Goal: Information Seeking & Learning: Learn about a topic

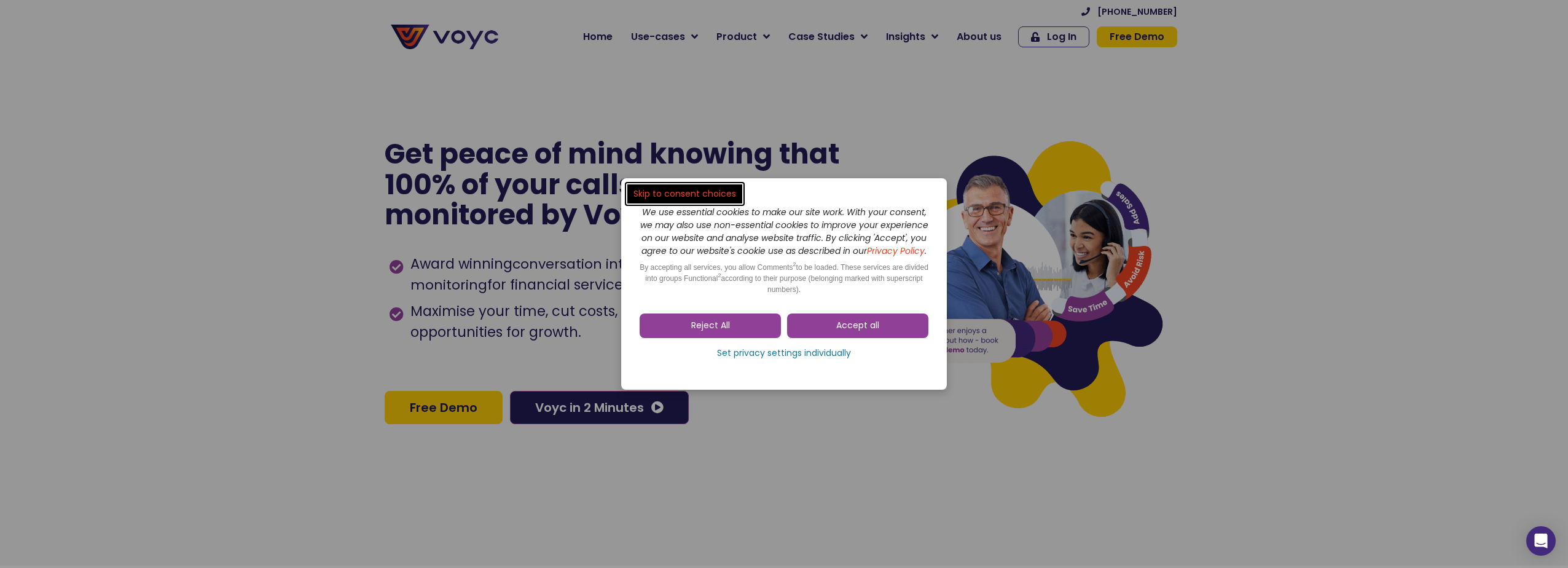
click at [882, 335] on link "Accept all" at bounding box center [858, 325] width 141 height 24
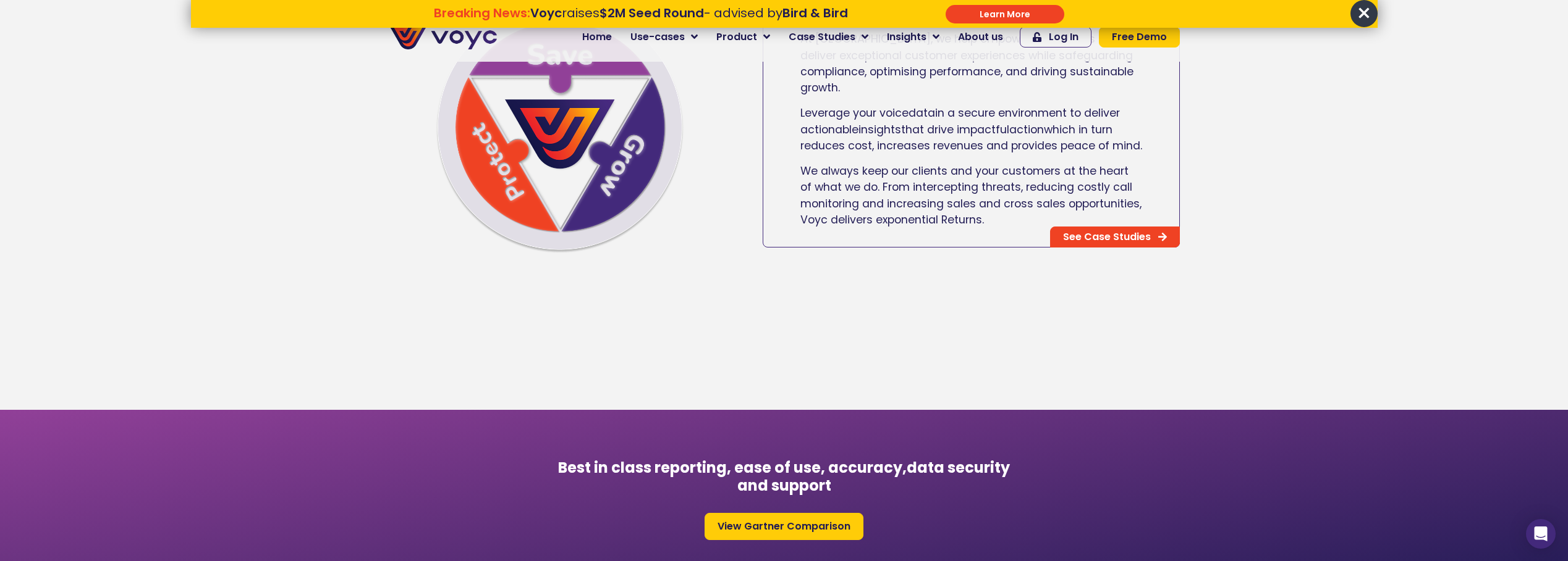
scroll to position [556, 0]
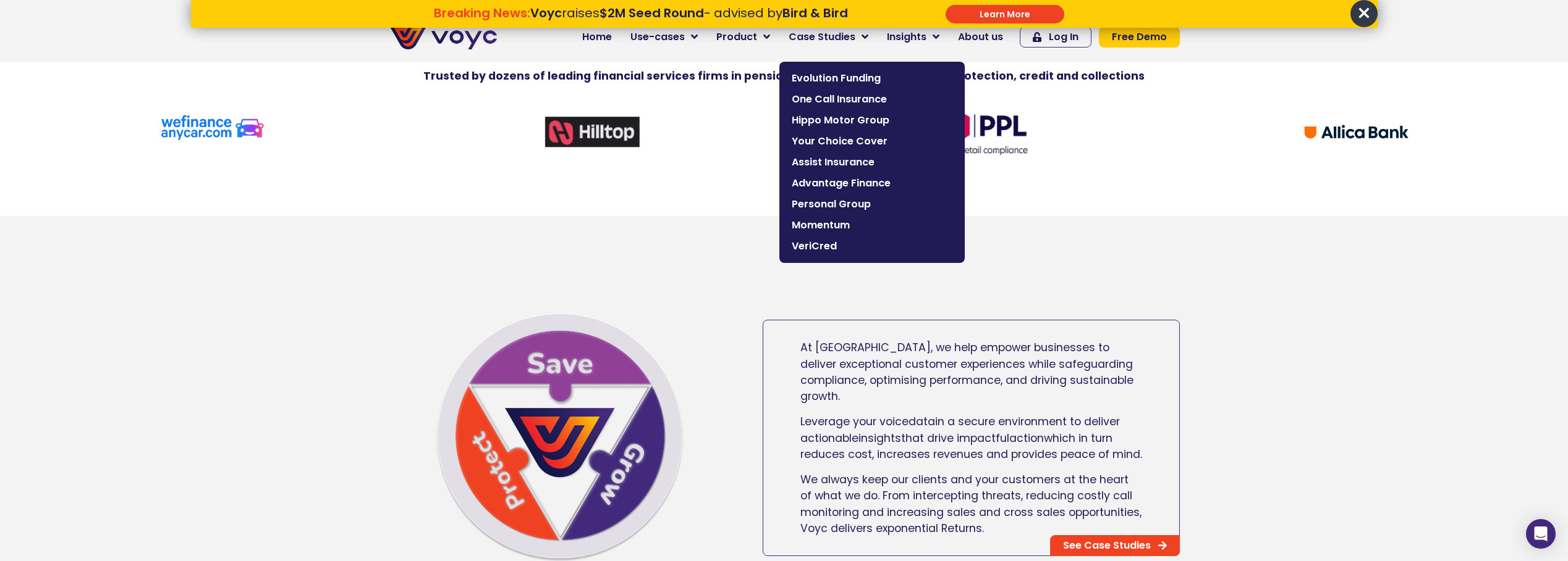
click at [868, 37] on icon at bounding box center [864, 37] width 7 height 11
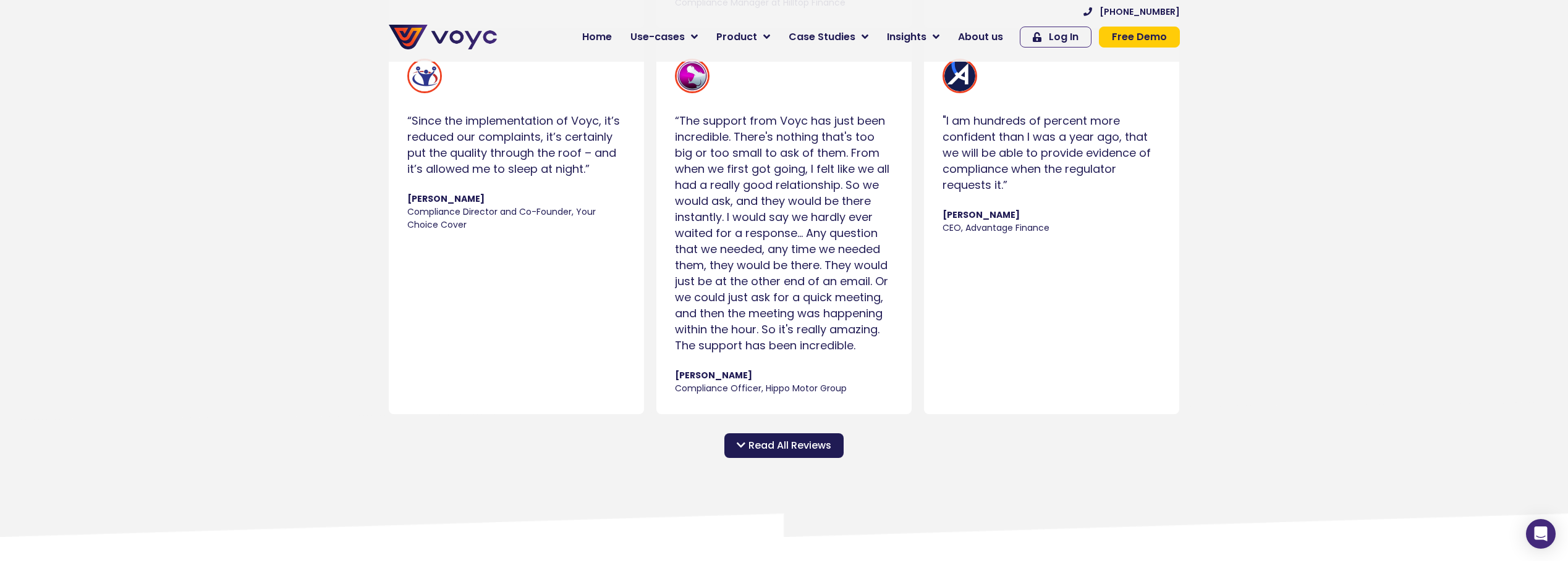
scroll to position [1235, 0]
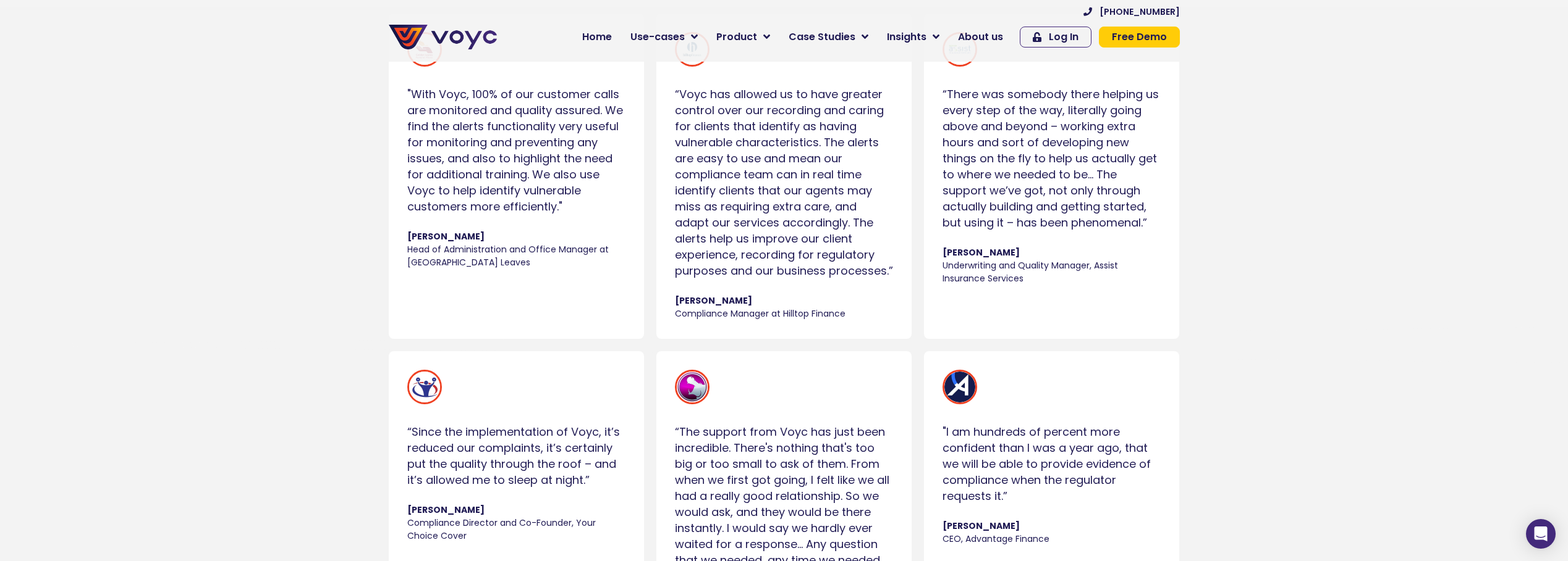
click at [690, 383] on img "Slides" at bounding box center [692, 387] width 35 height 35
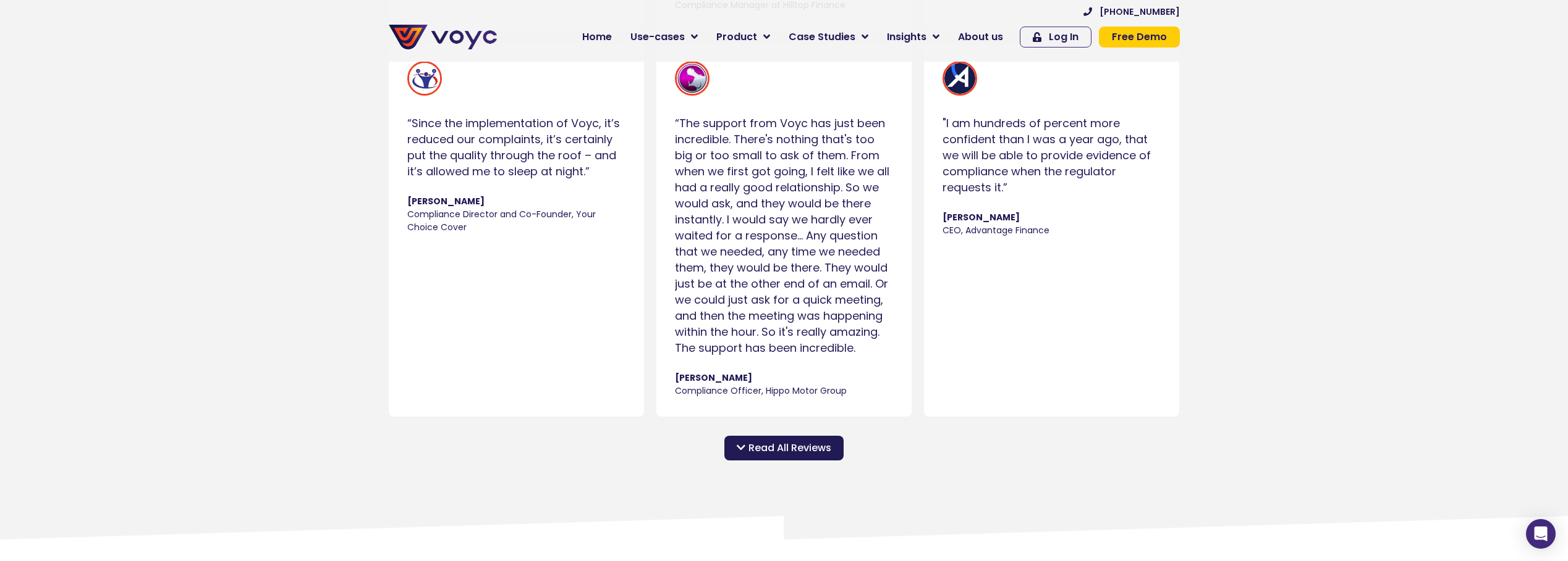
click at [779, 451] on span "Read All Reviews" at bounding box center [790, 449] width 83 height 15
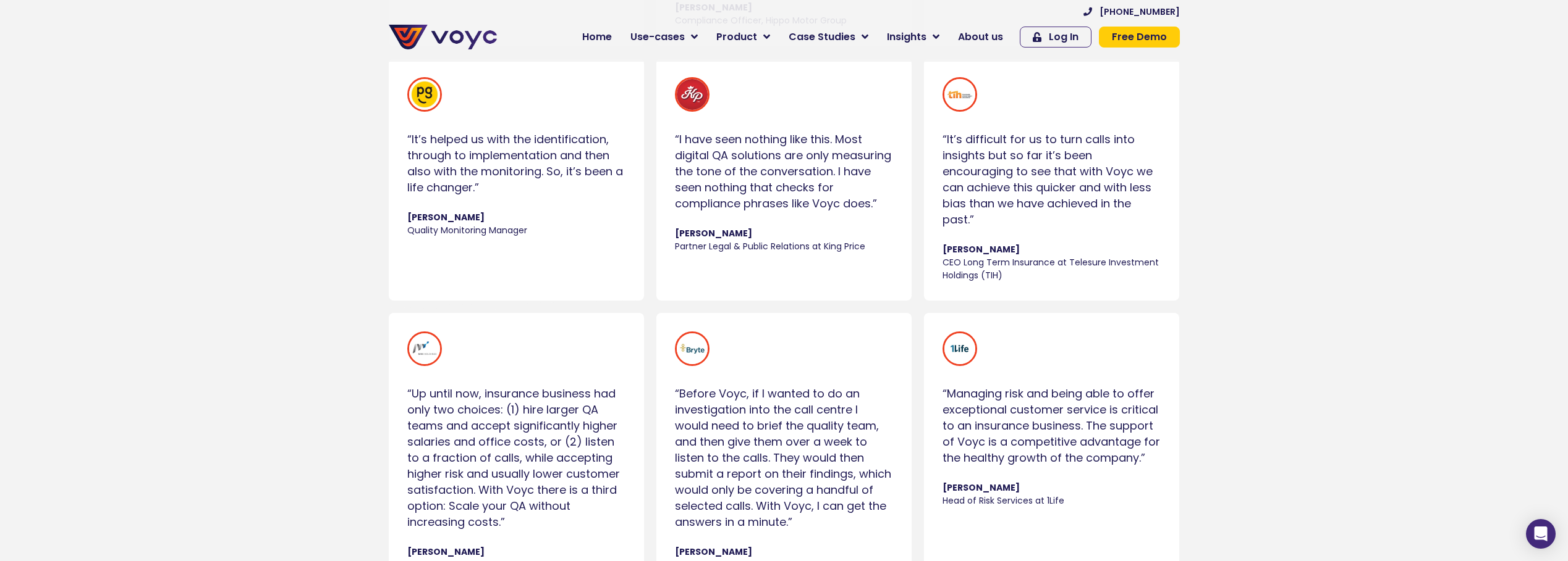
scroll to position [2100, 0]
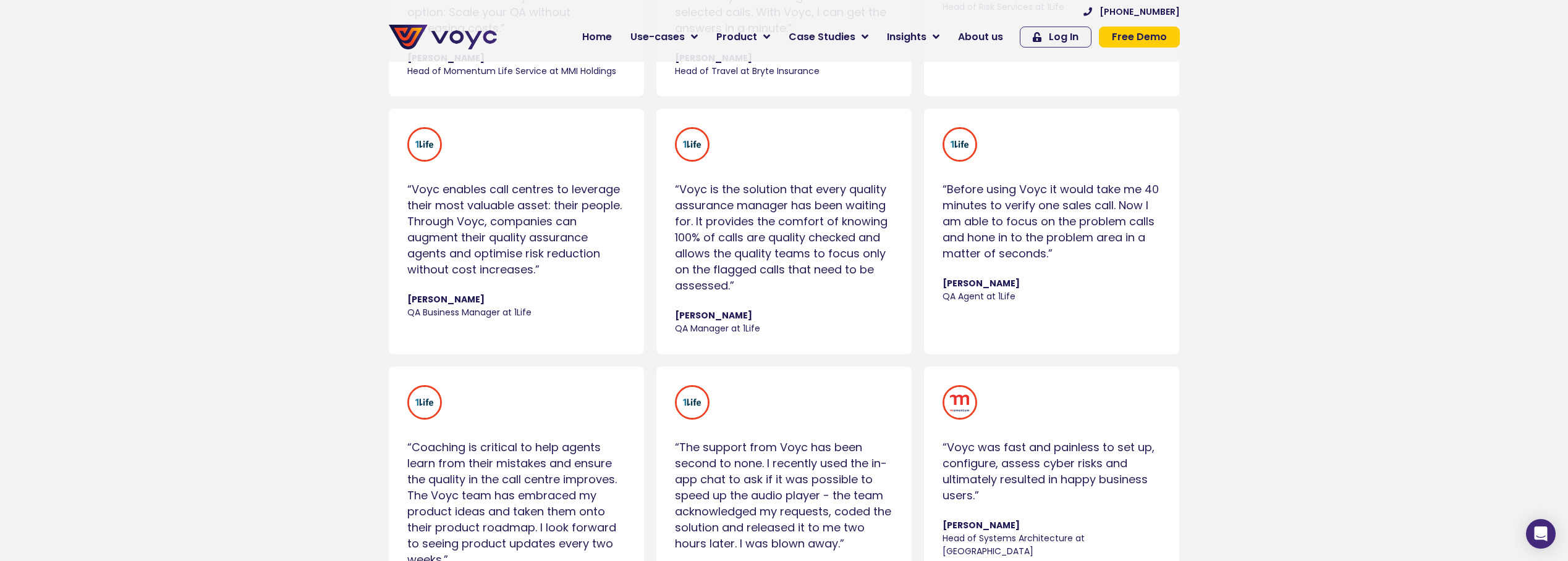
click at [819, 43] on span "Case Studies" at bounding box center [822, 37] width 67 height 15
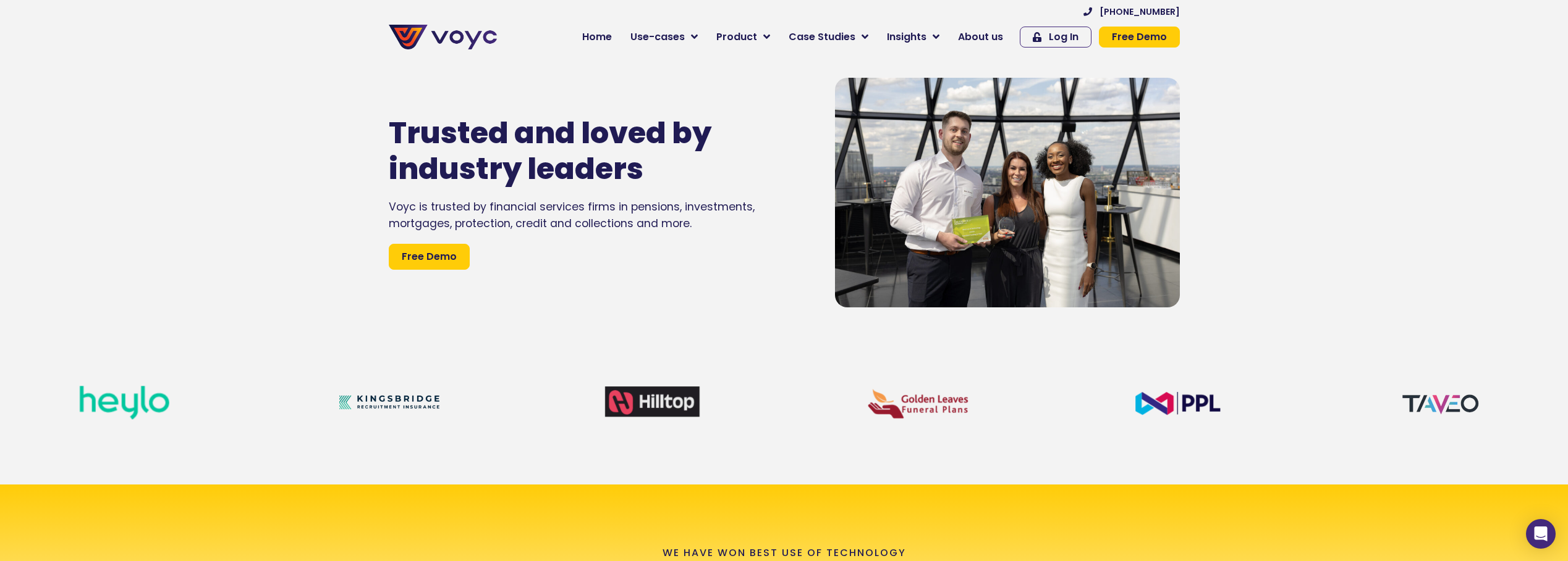
click at [855, 35] on span "Case Studies" at bounding box center [822, 37] width 67 height 15
click at [868, 35] on icon at bounding box center [864, 37] width 7 height 11
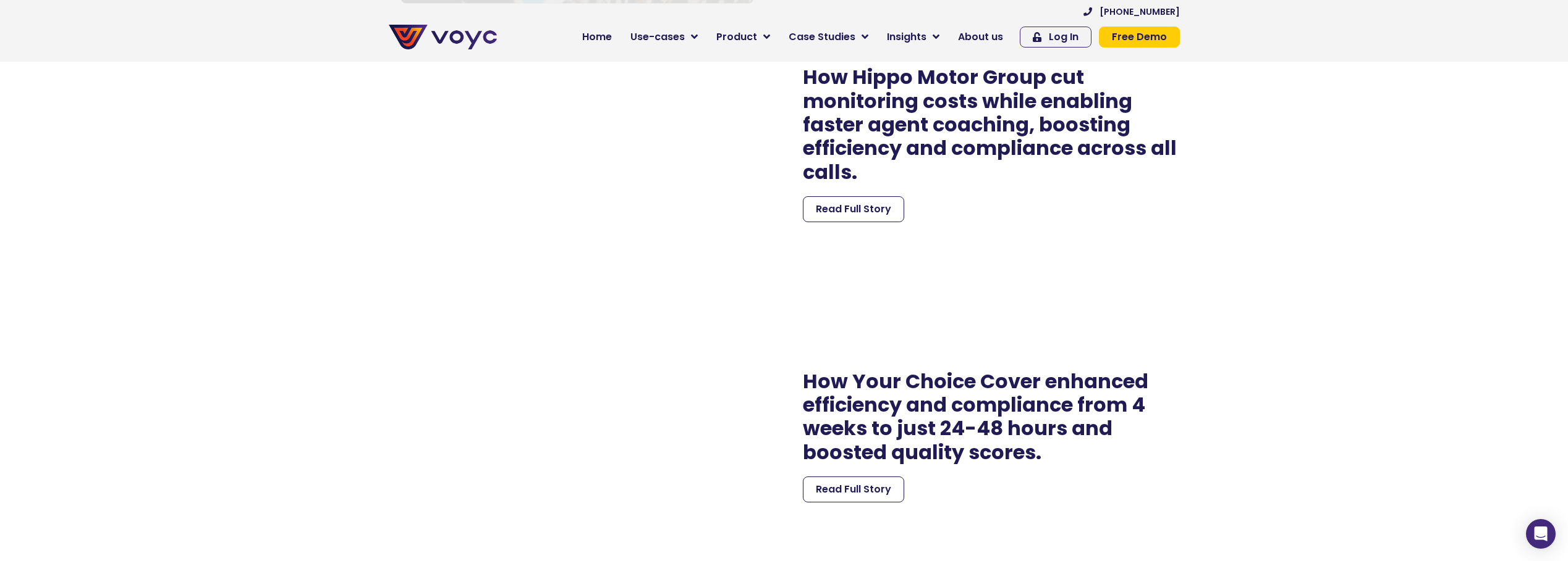
scroll to position [2025, 0]
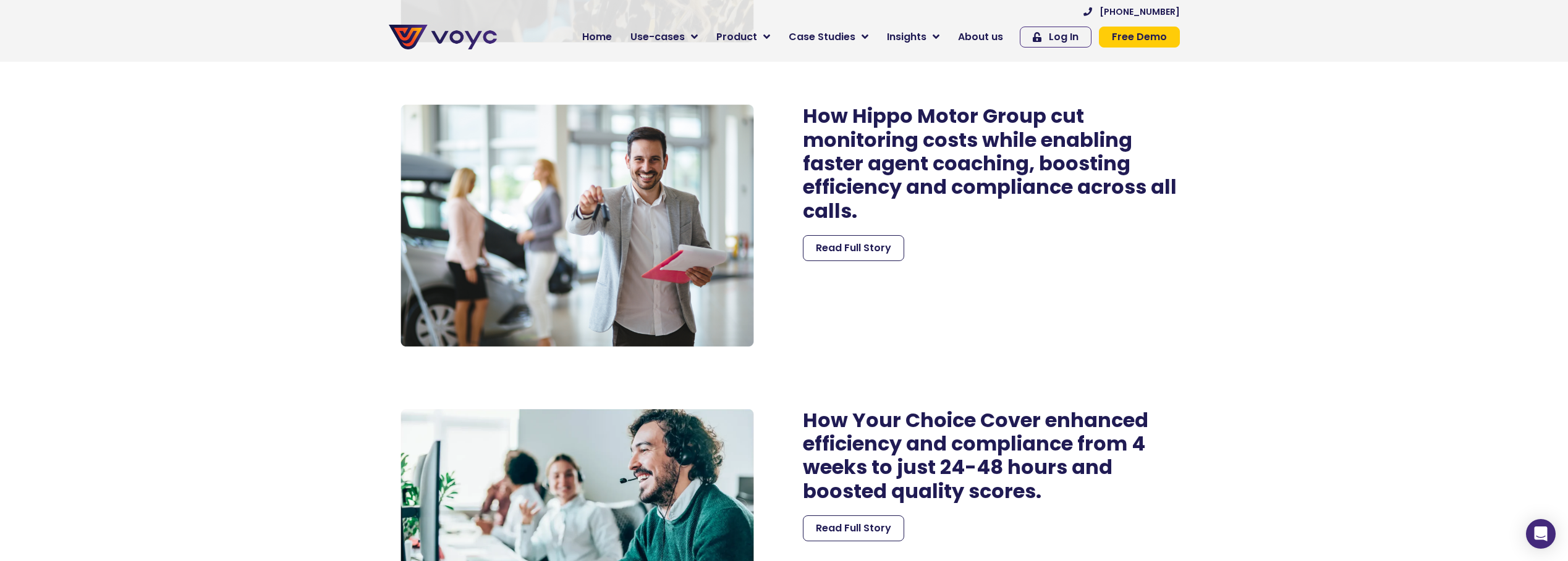
click at [859, 250] on span "Read Full Story" at bounding box center [853, 248] width 75 height 15
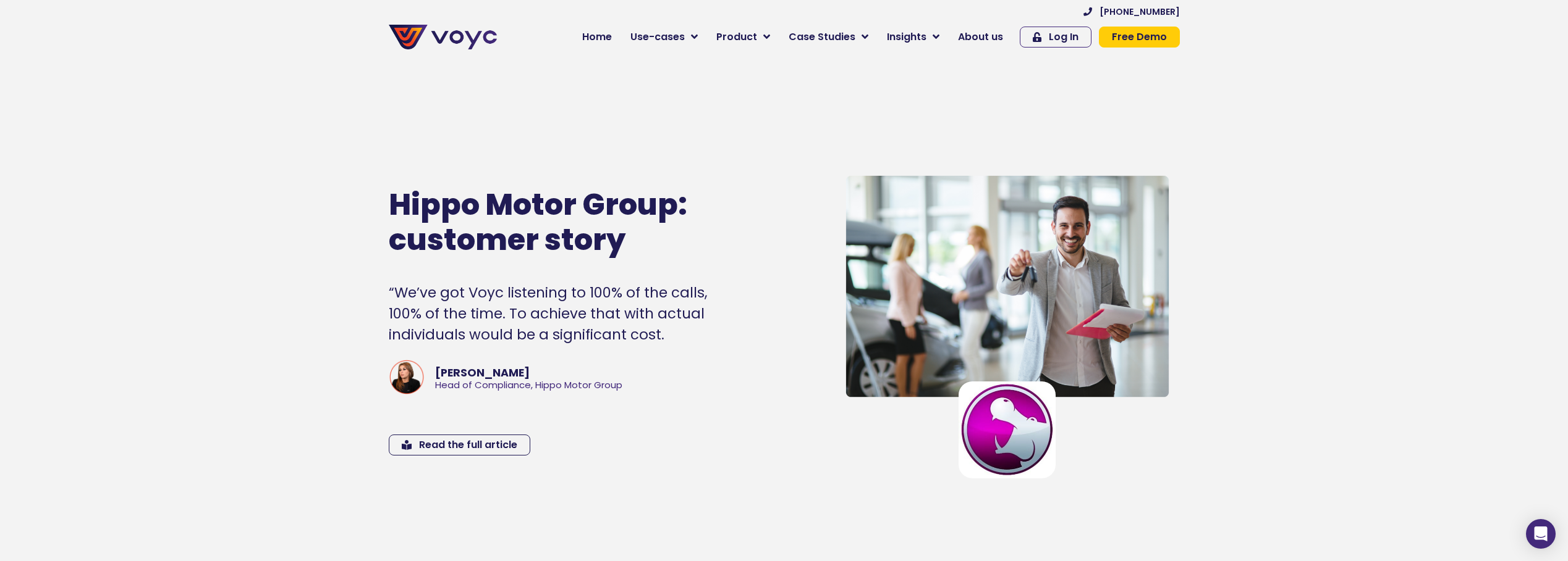
click at [439, 460] on div "Hippo Motor Group: customer story “We’ve got Voyc listening to 100% of the call…" at bounding box center [599, 322] width 434 height 327
click at [441, 448] on span "Read the full article" at bounding box center [468, 445] width 98 height 10
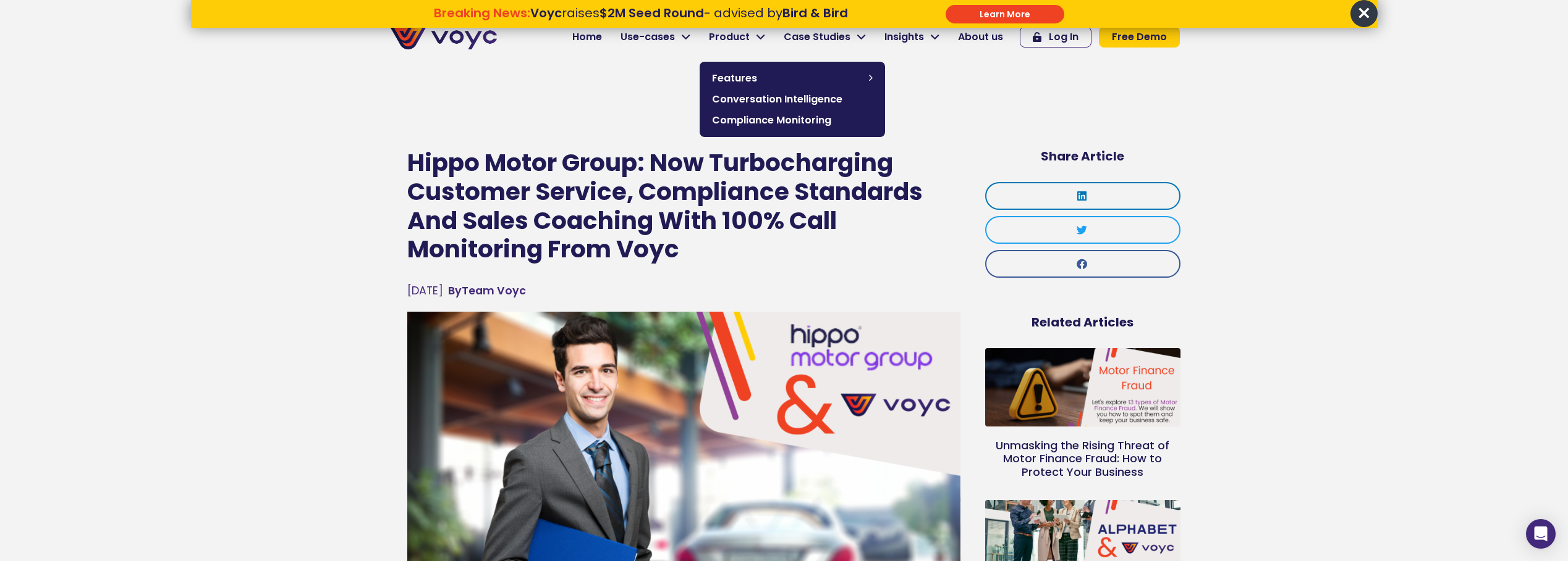
click at [772, 95] on span "Conversation Intelligence" at bounding box center [792, 99] width 161 height 15
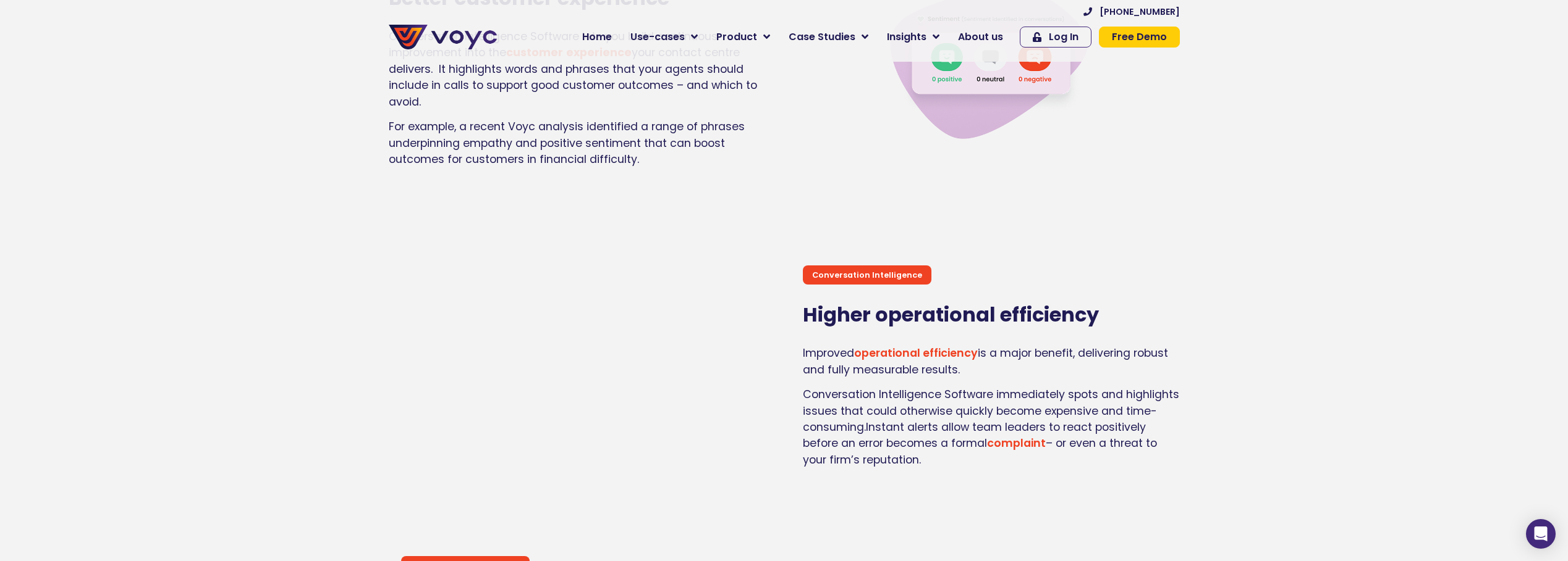
scroll to position [2223, 0]
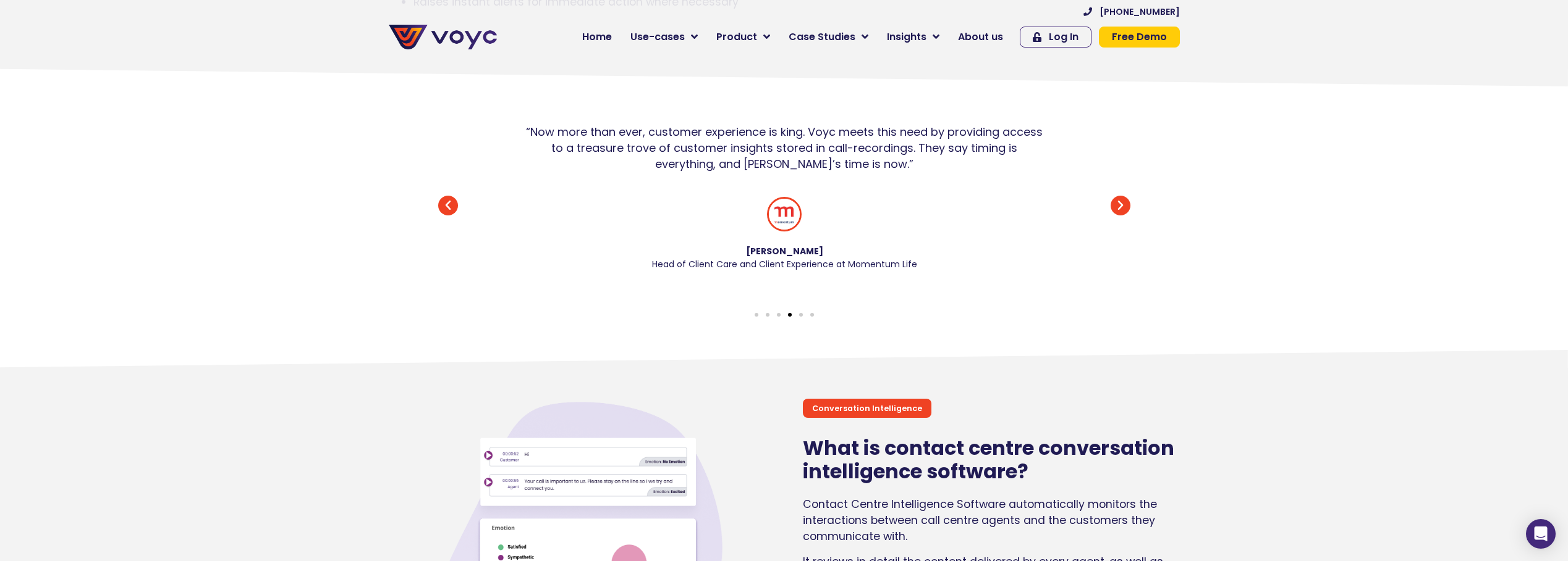
click at [939, 38] on icon at bounding box center [936, 37] width 7 height 11
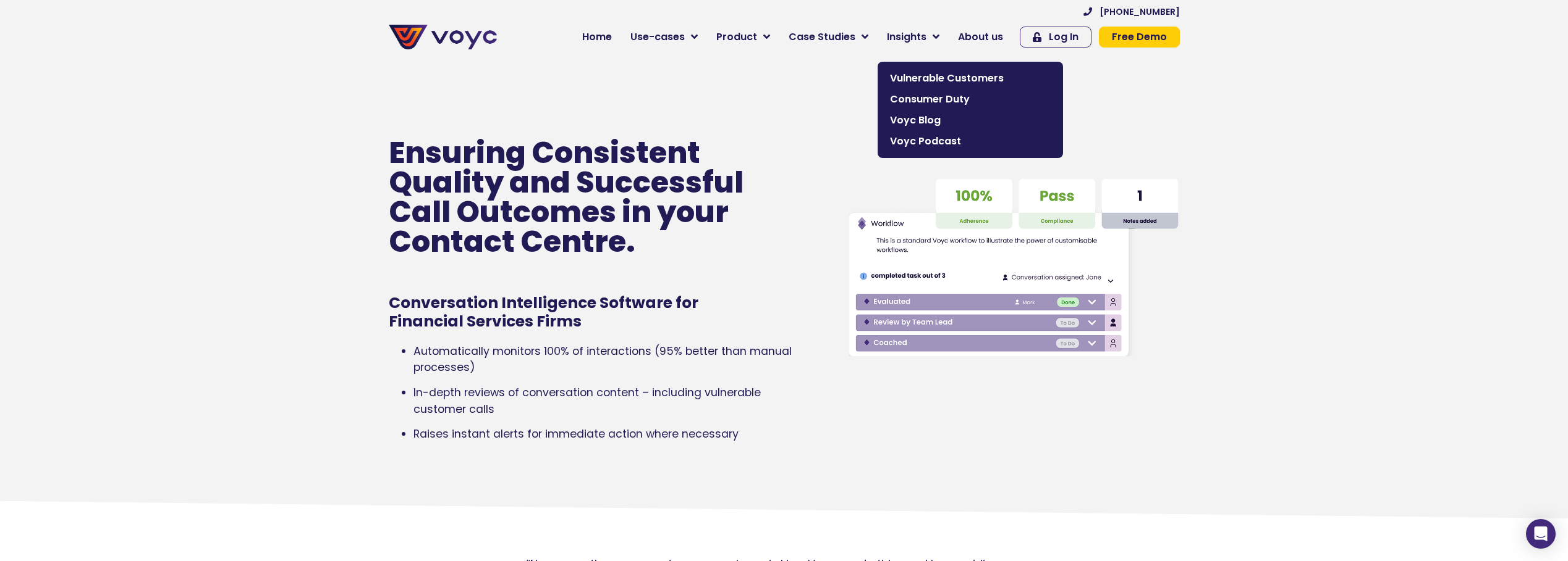
click at [864, 38] on link "Case Studies" at bounding box center [828, 36] width 98 height 25
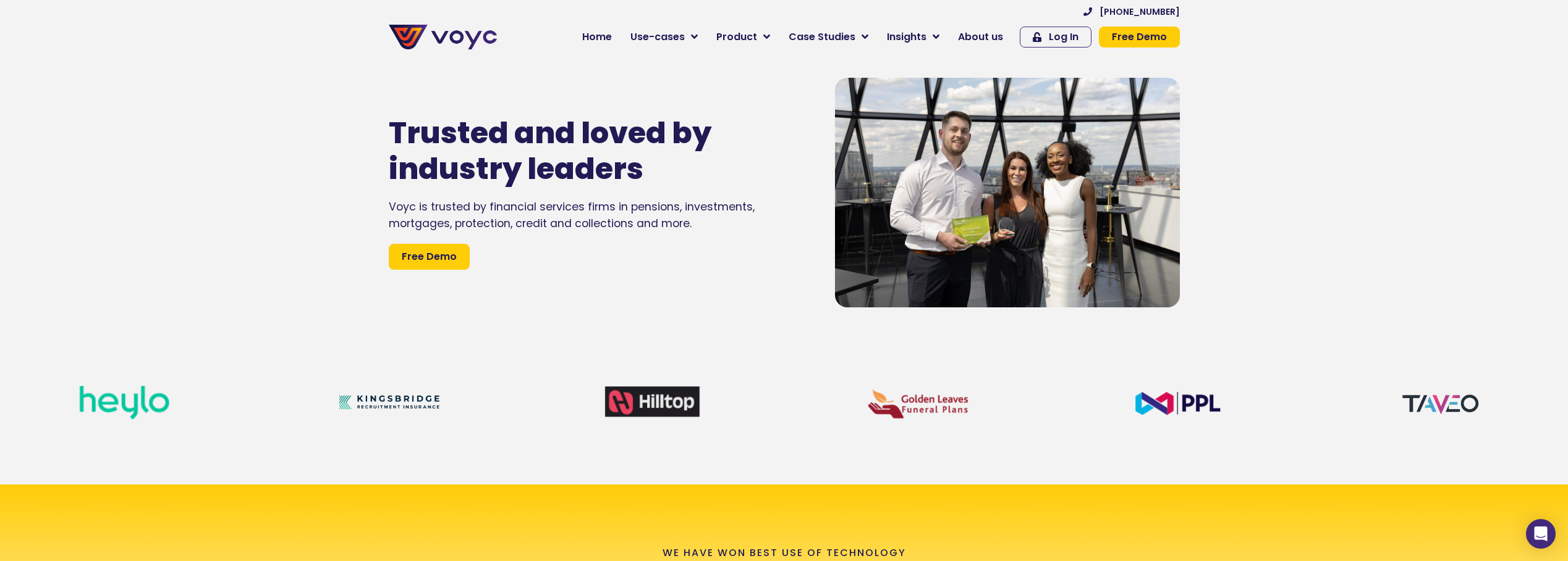
click at [768, 36] on link "Product" at bounding box center [743, 36] width 72 height 25
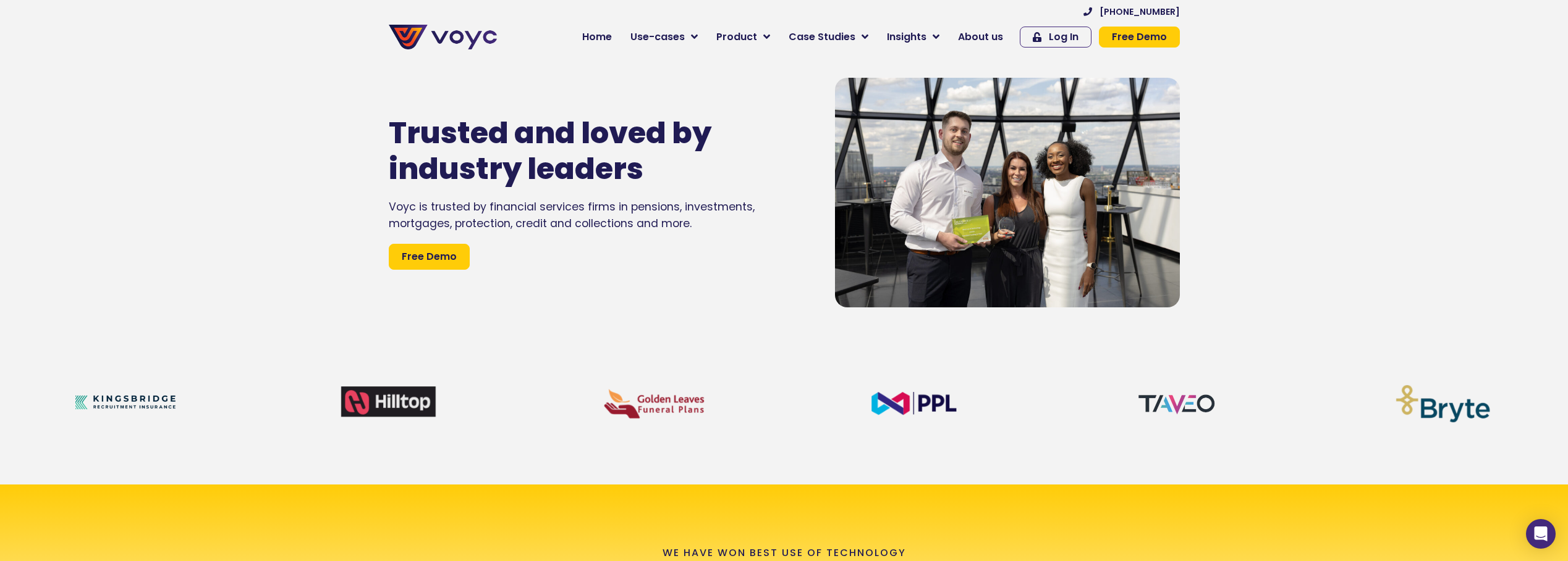
click at [612, 42] on span "Home" at bounding box center [597, 37] width 30 height 15
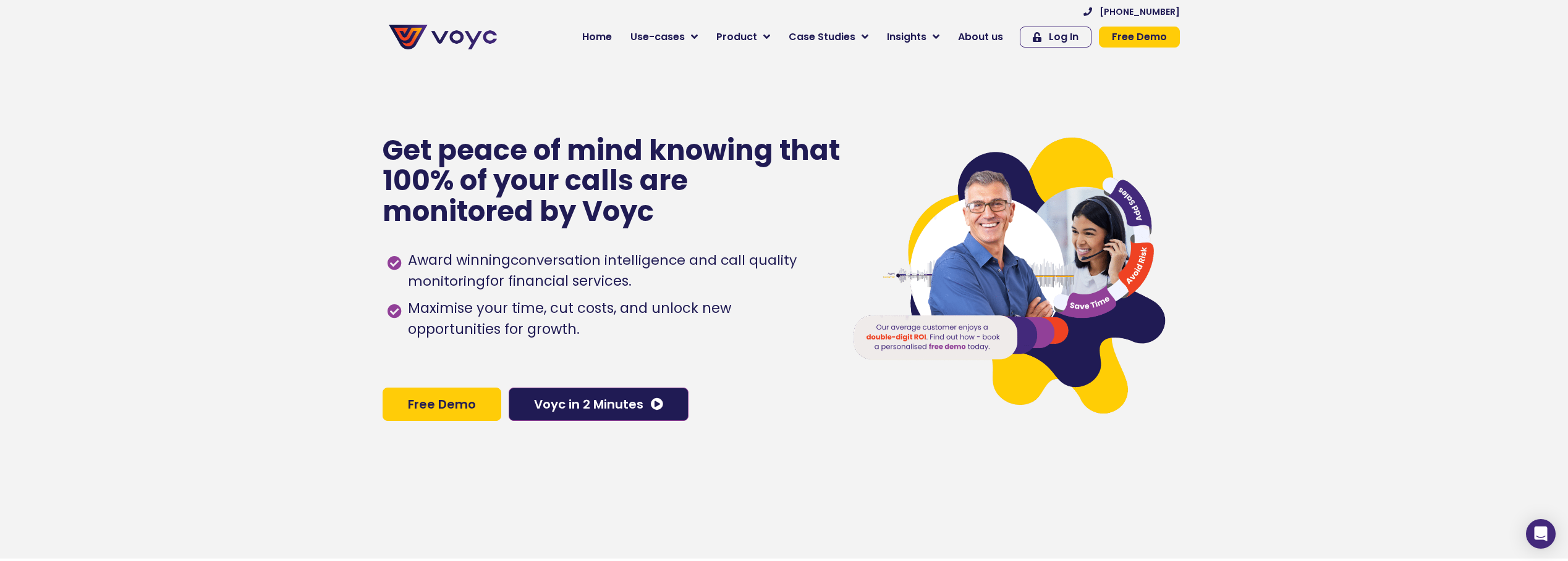
click at [649, 427] on div "Get peace of mind knowing that 100% of your calls are monitored by Voyc Award w…" at bounding box center [607, 278] width 450 height 561
click at [651, 411] on icon at bounding box center [657, 405] width 13 height 13
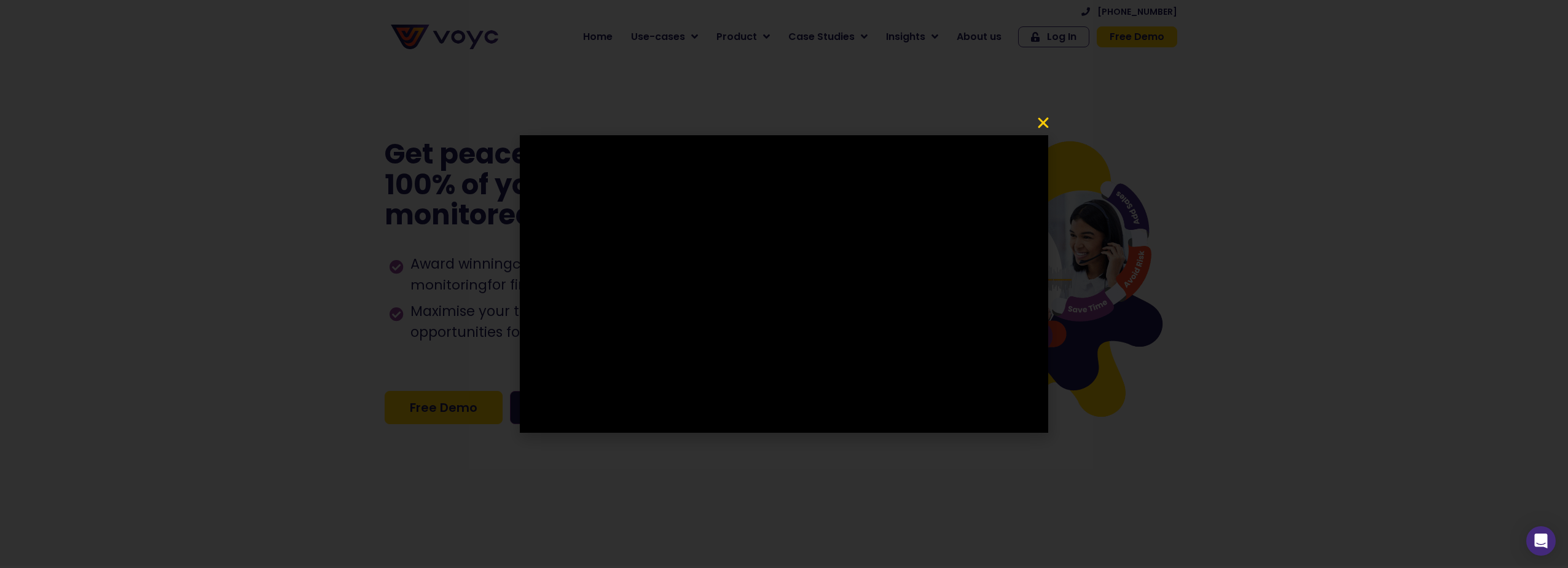
click at [1038, 121] on icon "Close" at bounding box center [1043, 123] width 15 height 15
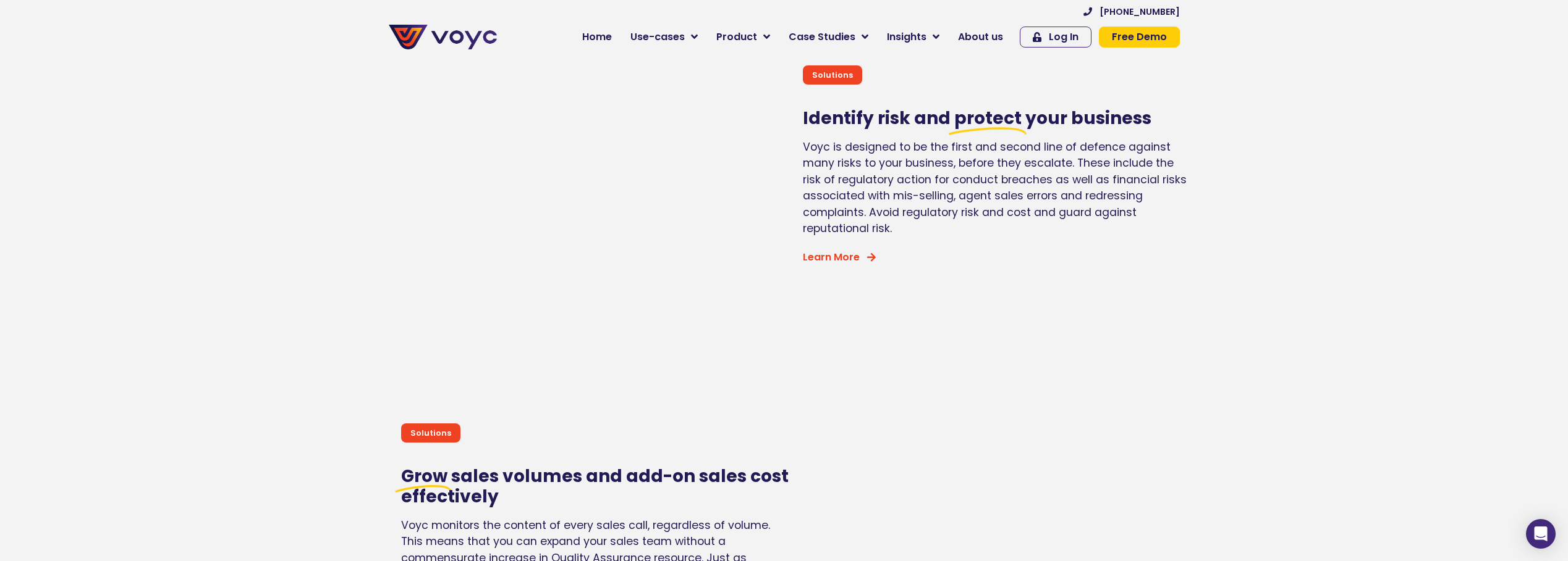
scroll to position [3088, 0]
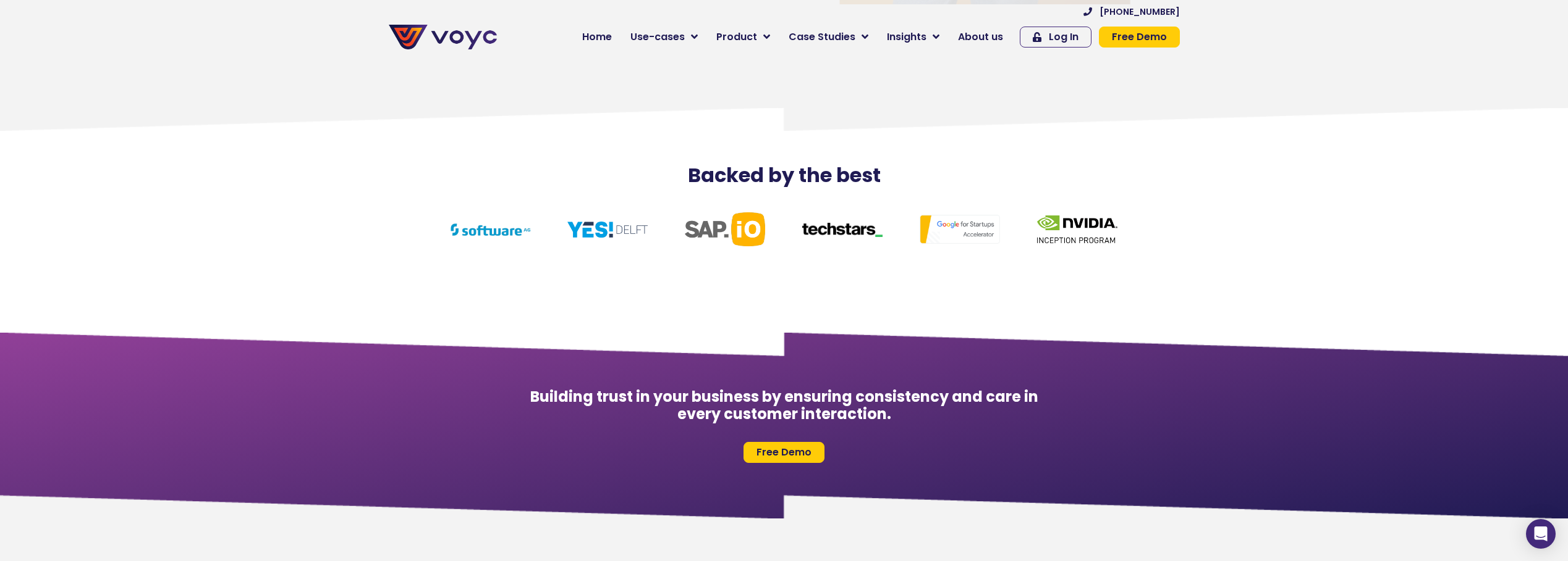
click at [766, 33] on link "Product" at bounding box center [743, 36] width 72 height 25
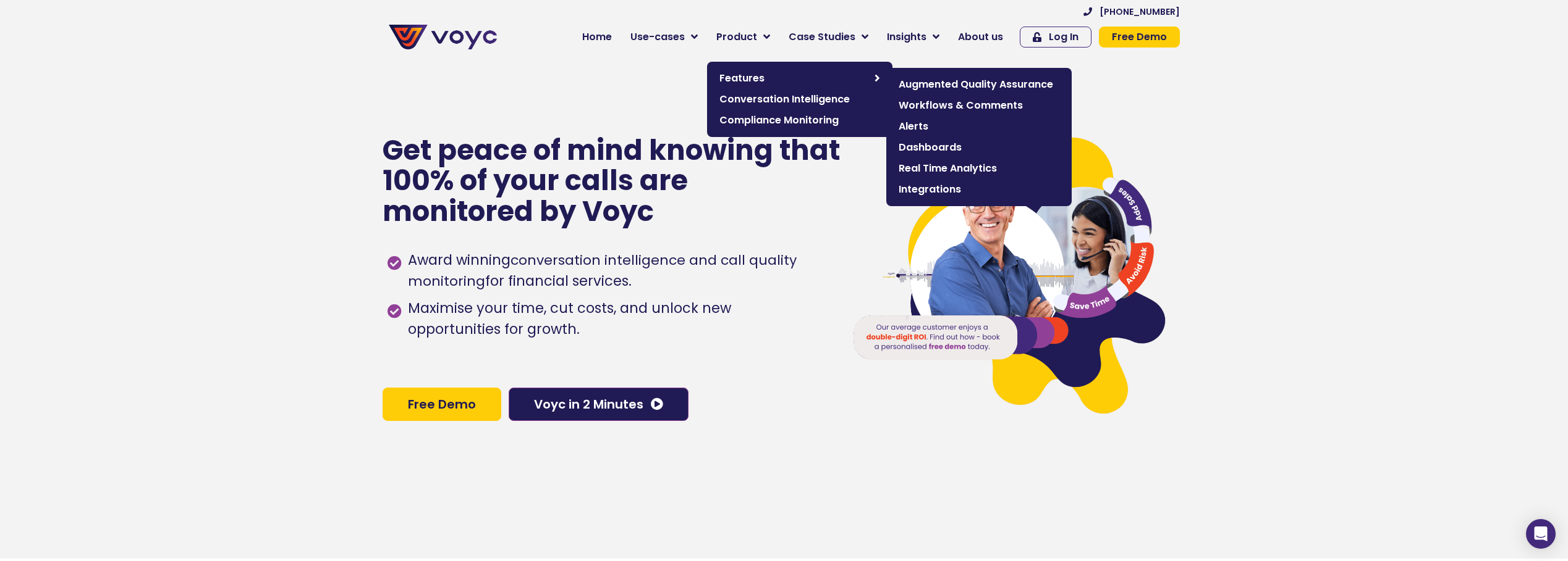
click at [778, 76] on span "Features" at bounding box center [793, 79] width 149 height 15
click at [952, 185] on span "Integrations" at bounding box center [979, 190] width 161 height 15
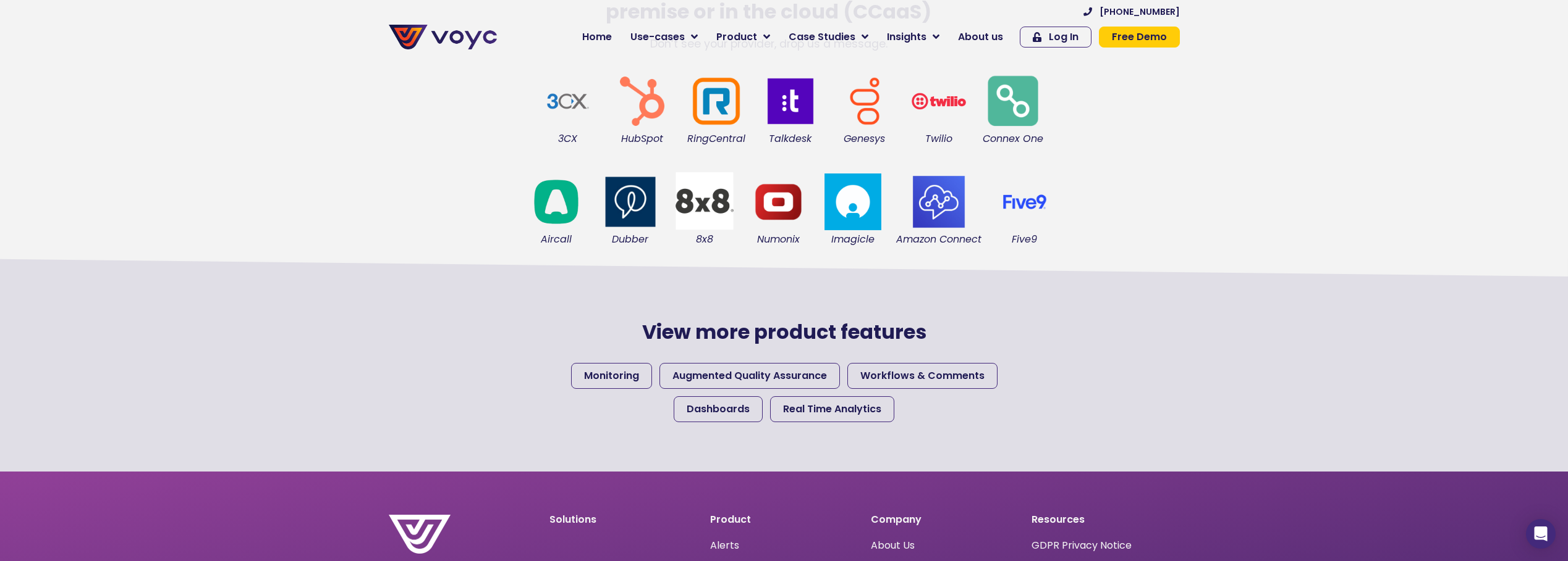
scroll to position [247, 0]
